Goal: Task Accomplishment & Management: Manage account settings

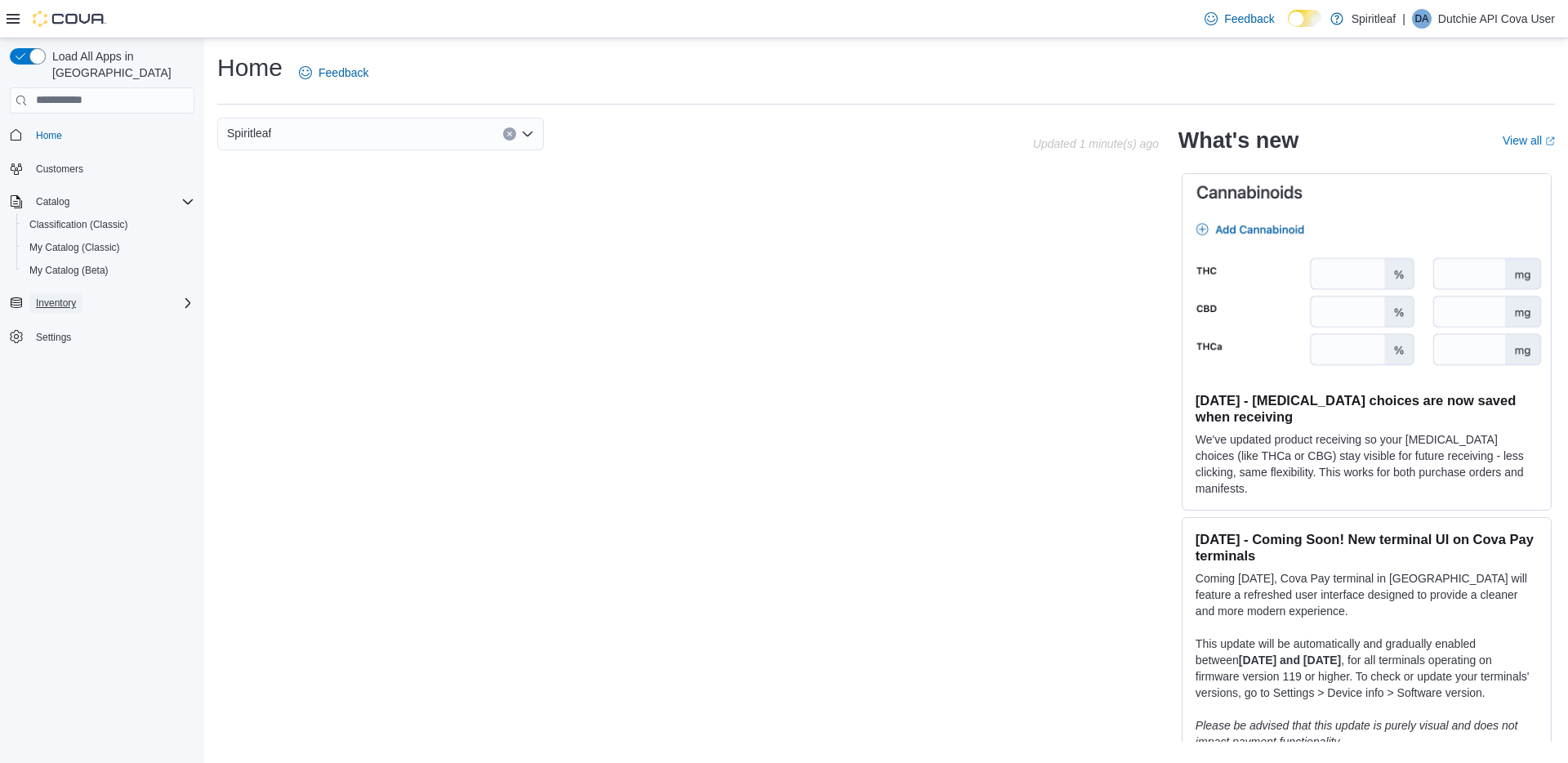
click at [56, 296] on span "Inventory" at bounding box center [55, 303] width 40 height 13
click at [61, 195] on span "Catalog" at bounding box center [52, 201] width 33 height 13
click at [63, 228] on span "Inventory" at bounding box center [55, 235] width 40 height 13
click at [70, 228] on span "Inventory" at bounding box center [55, 235] width 40 height 13
click at [51, 129] on span "Home" at bounding box center [48, 135] width 26 height 13
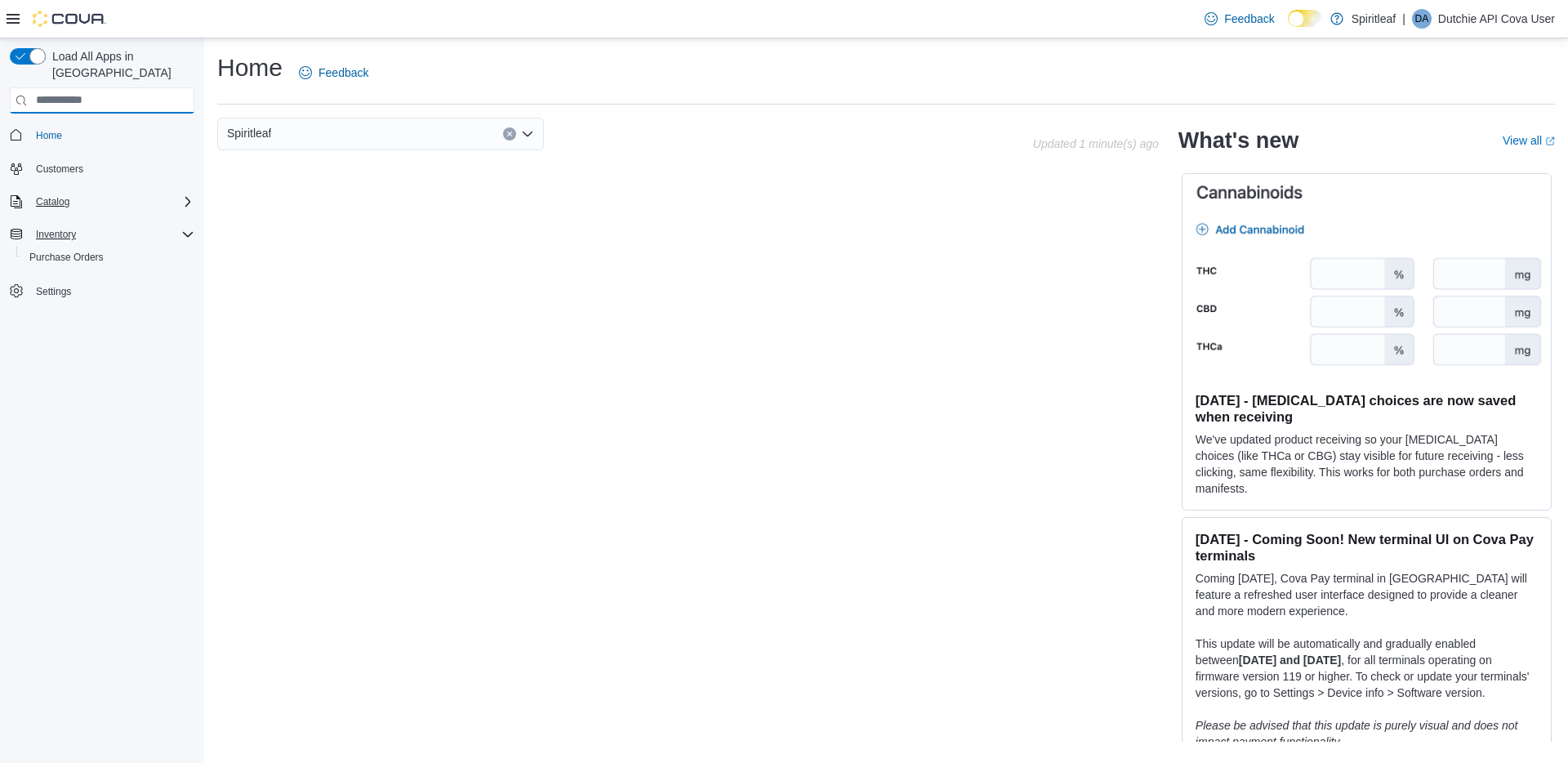
click at [68, 88] on input "search" at bounding box center [102, 100] width 184 height 26
click at [55, 195] on span "Catalog" at bounding box center [52, 201] width 33 height 13
click at [80, 241] on span "My Catalog (Classic)" at bounding box center [74, 247] width 90 height 13
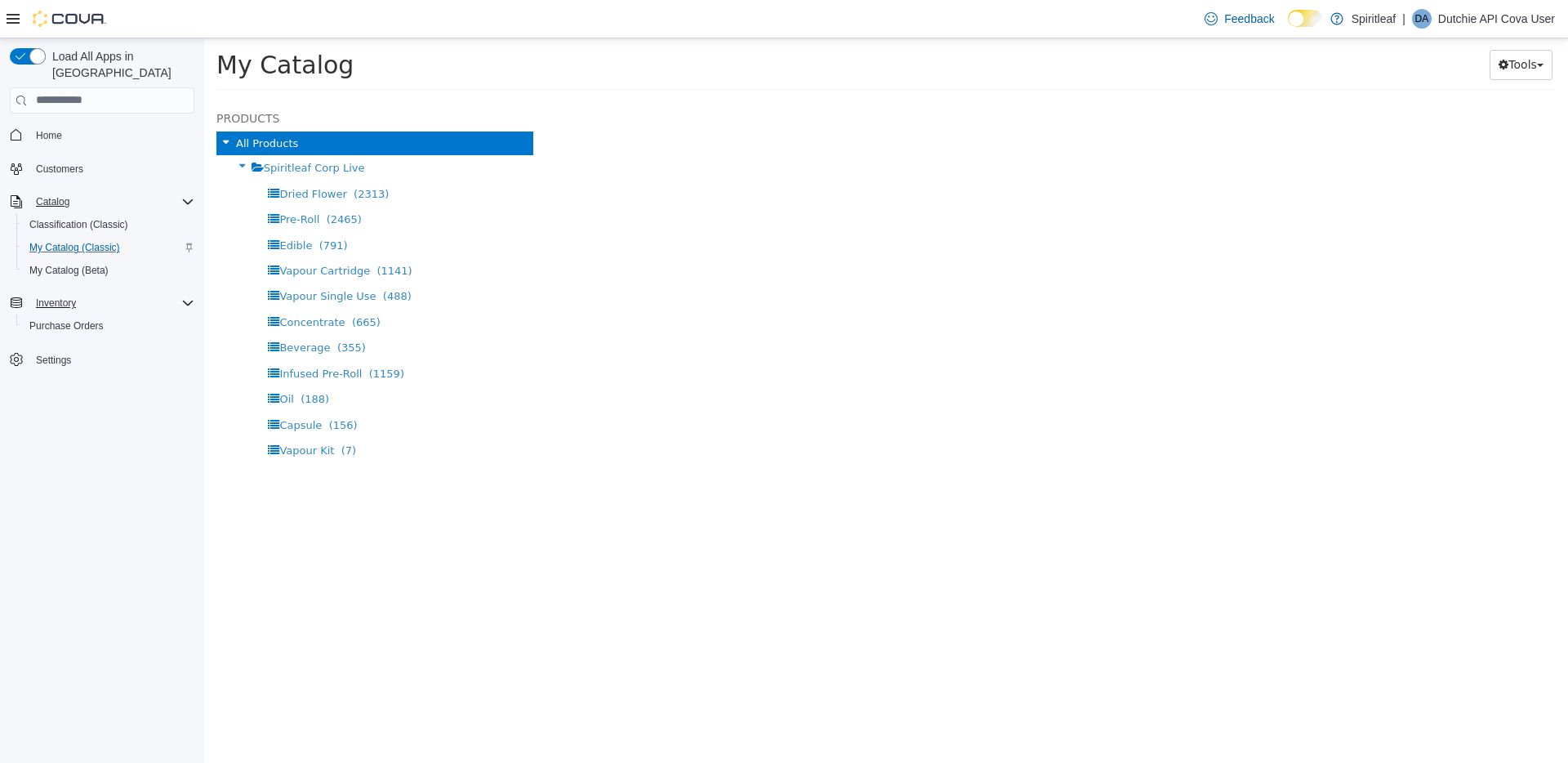
select select "**********"
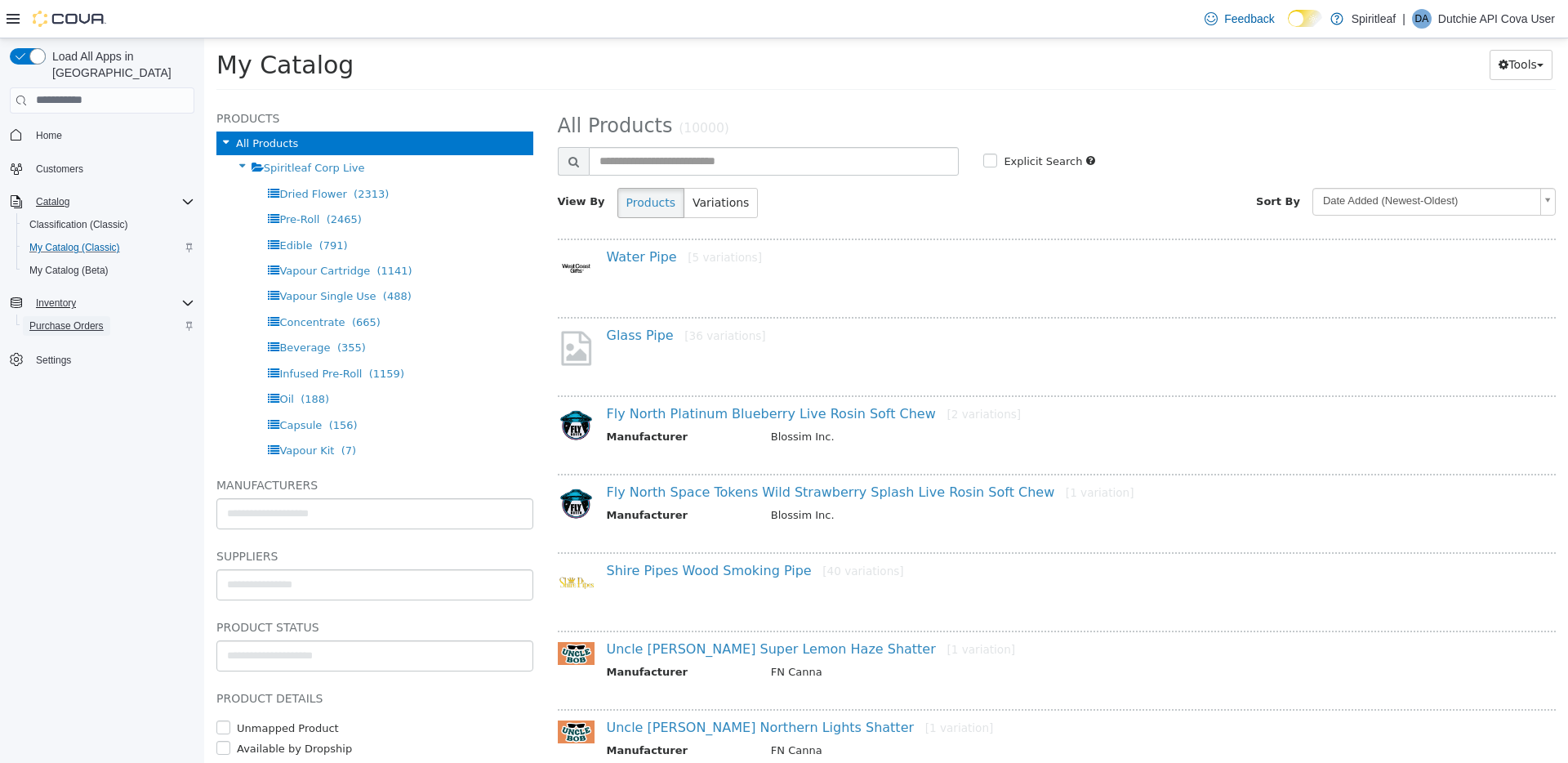
click at [73, 320] on span "Purchase Orders" at bounding box center [66, 326] width 74 height 13
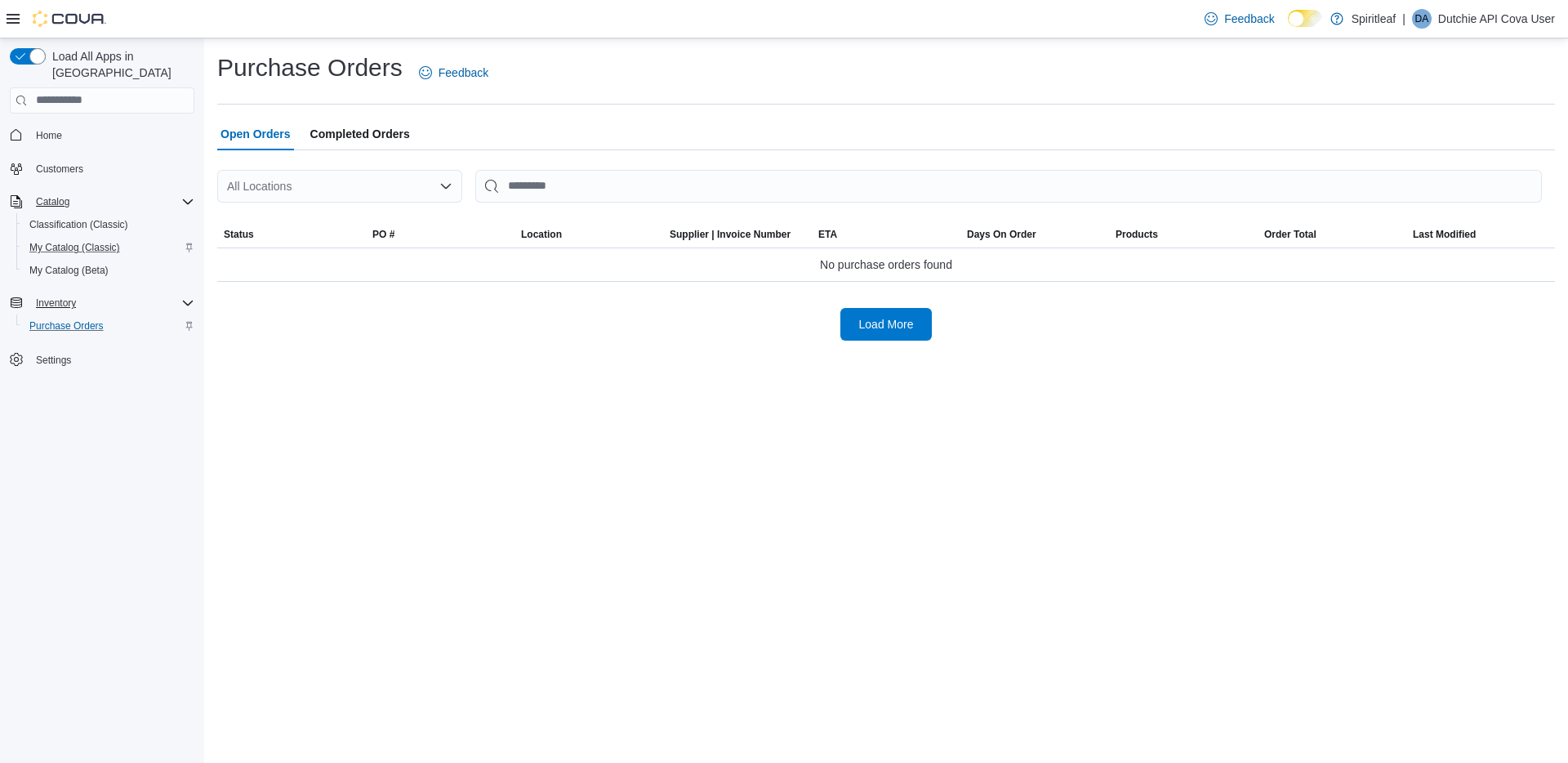
click at [349, 132] on span "Completed Orders" at bounding box center [360, 133] width 99 height 33
click at [268, 134] on span "Open Orders" at bounding box center [255, 133] width 70 height 33
click at [343, 178] on div "All Locations" at bounding box center [340, 186] width 245 height 33
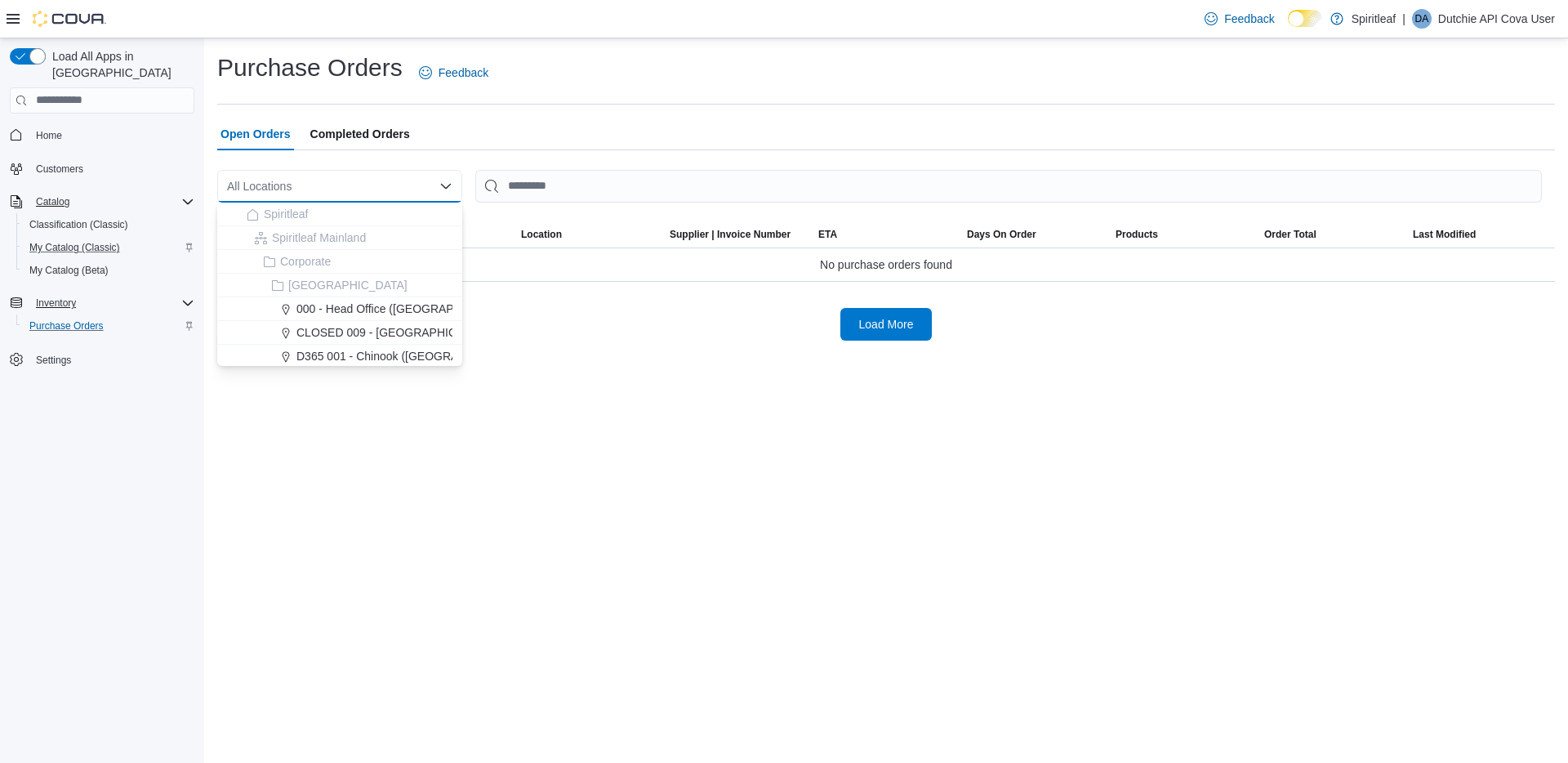
click at [374, 184] on div "All Locations" at bounding box center [340, 186] width 245 height 33
click at [447, 185] on icon "Close list of options" at bounding box center [446, 184] width 10 height 4
